Goal: Information Seeking & Learning: Learn about a topic

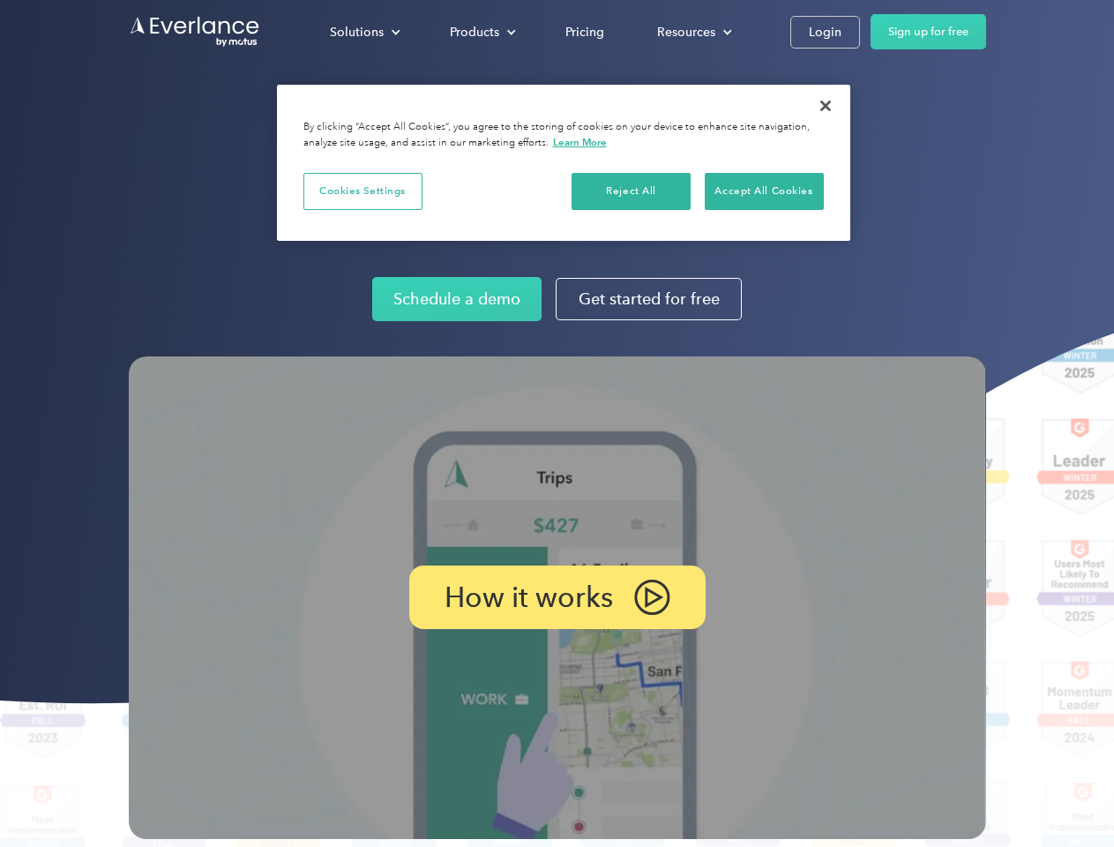
click at [557, 423] on img at bounding box center [558, 597] width 858 height 483
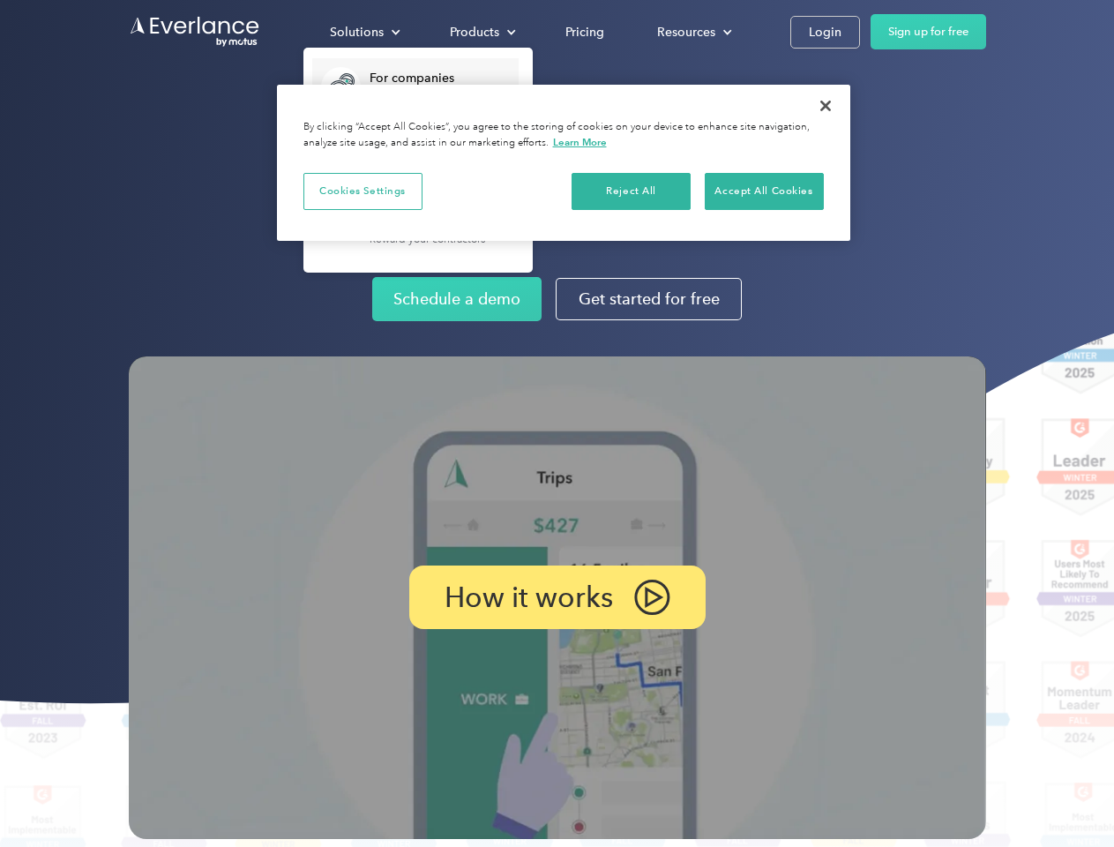
click at [364, 32] on div "Solutions" at bounding box center [357, 32] width 54 height 22
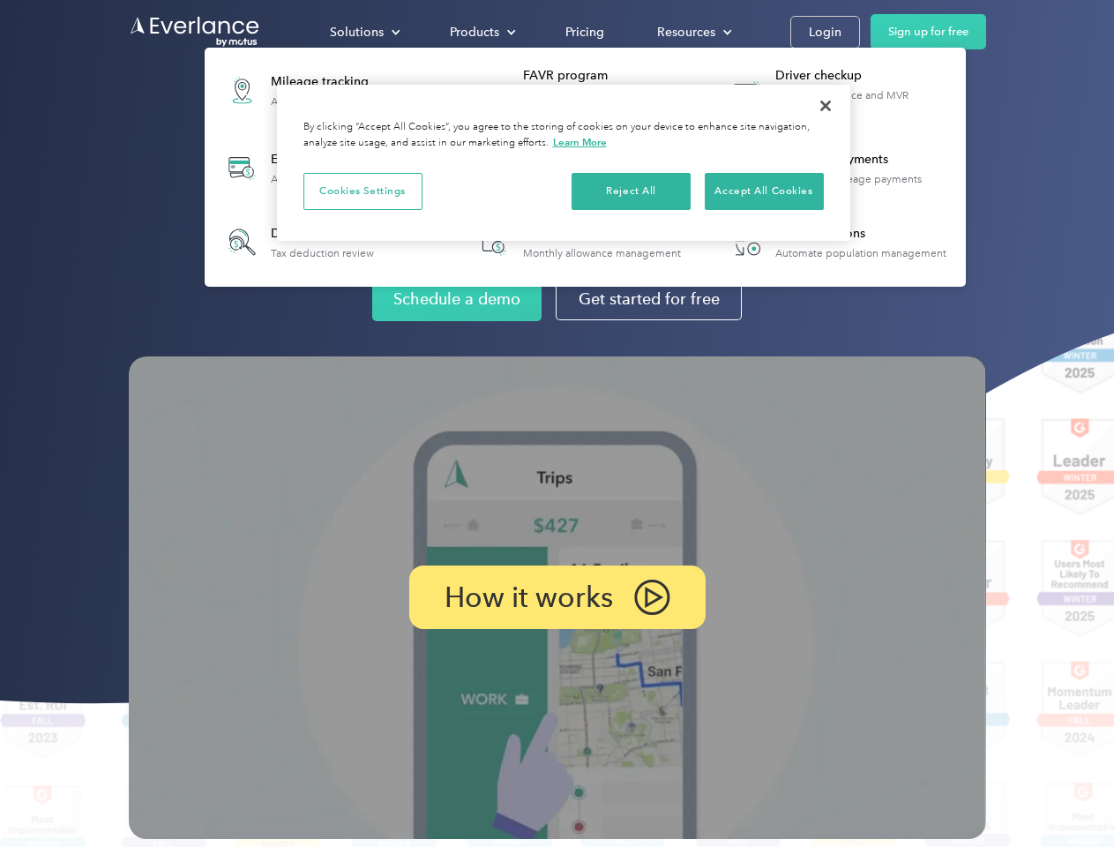
click at [481, 32] on div "Products" at bounding box center [474, 32] width 49 height 22
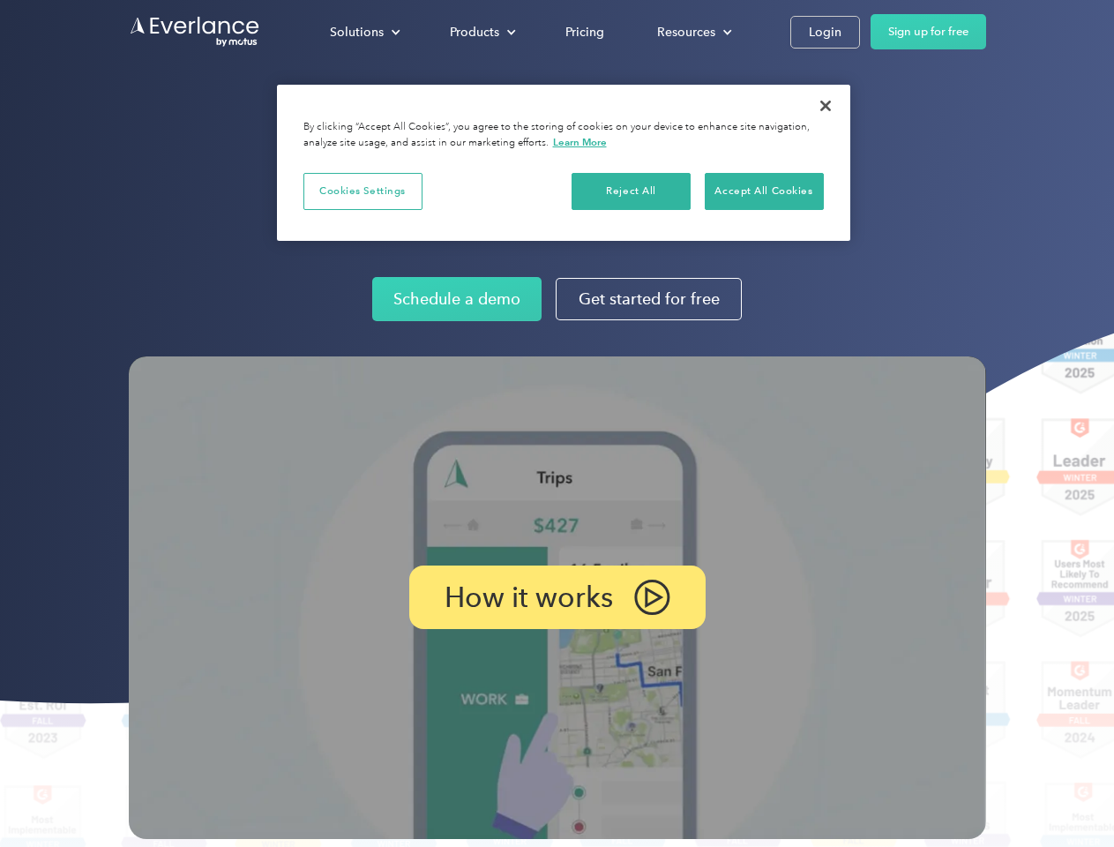
click at [693, 32] on div "Resources" at bounding box center [686, 32] width 58 height 22
click at [557, 597] on p "How it works" at bounding box center [529, 597] width 169 height 21
click at [363, 191] on button "Cookies Settings" at bounding box center [362, 191] width 119 height 37
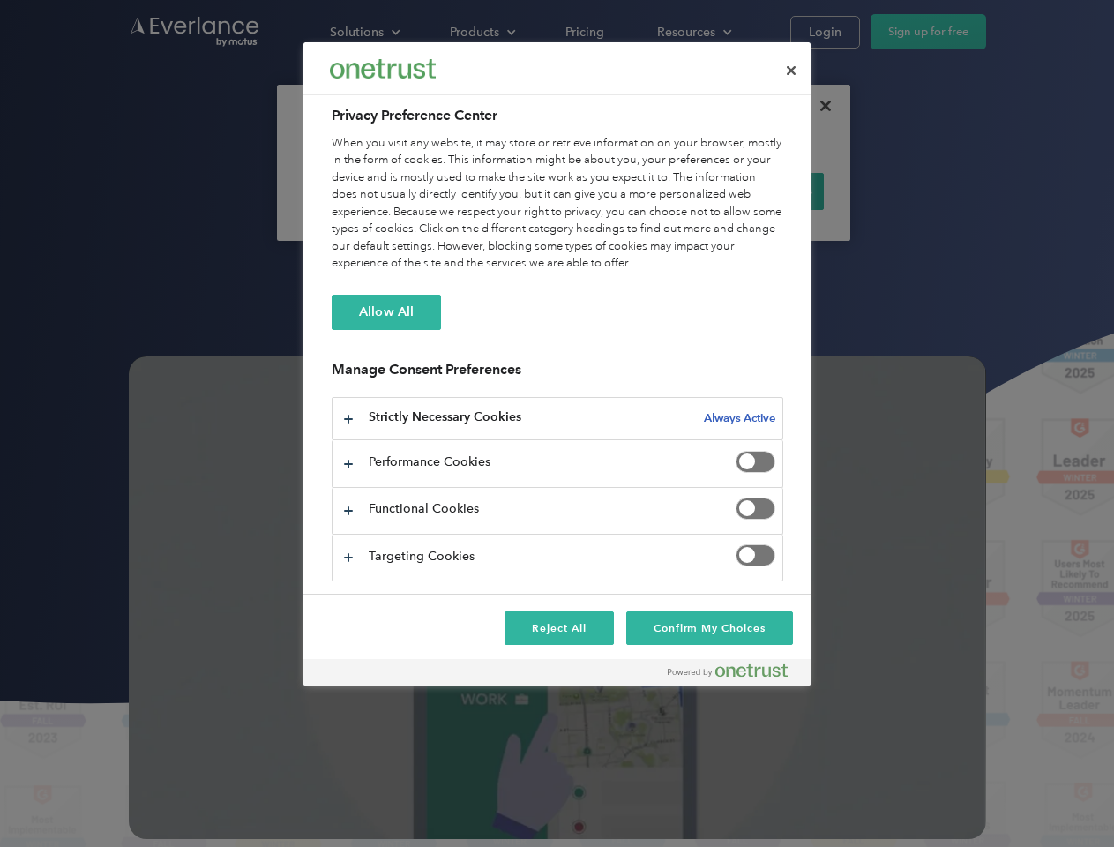
click at [632, 191] on div "When you visit any website, it may store or retrieve information on your browse…" at bounding box center [558, 204] width 452 height 138
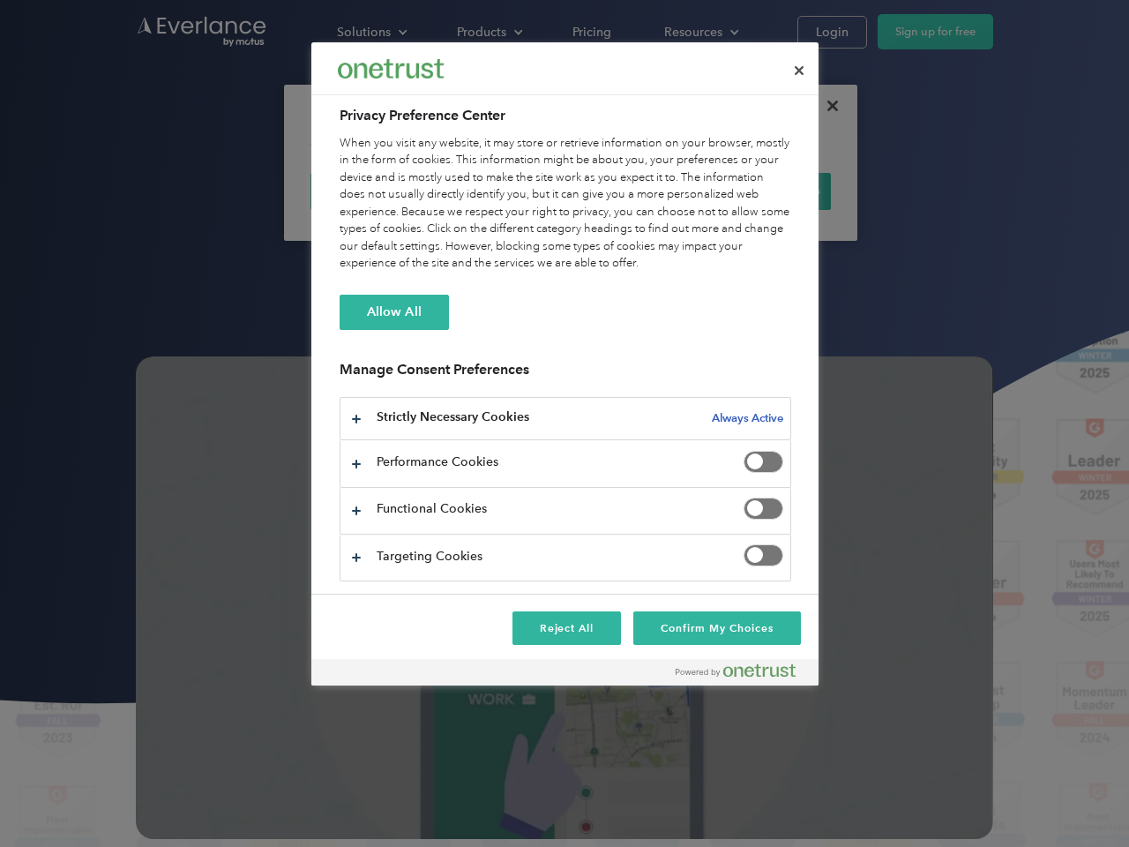
click at [764, 191] on div "When you visit any website, it may store or retrieve information on your browse…" at bounding box center [566, 204] width 452 height 138
click at [826, 106] on div at bounding box center [564, 423] width 1129 height 847
